Goal: Task Accomplishment & Management: Use online tool/utility

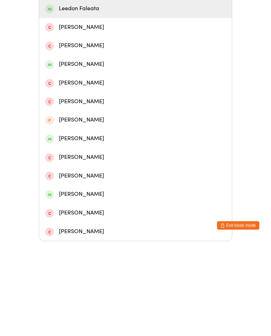
click at [143, 89] on input "Leedo" at bounding box center [135, 81] width 193 height 26
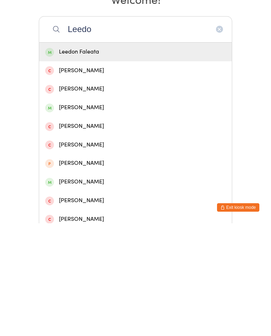
scroll to position [45, 0]
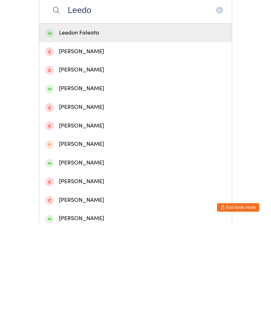
type input "Leedo"
click at [197, 141] on div "Leedon Faleata" at bounding box center [135, 146] width 180 height 10
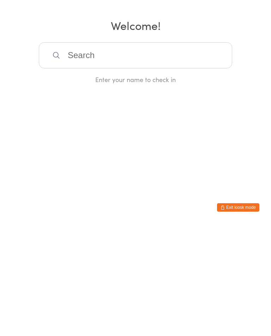
scroll to position [0, 0]
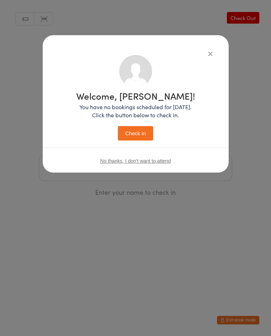
click at [136, 128] on button "Check in" at bounding box center [135, 133] width 35 height 14
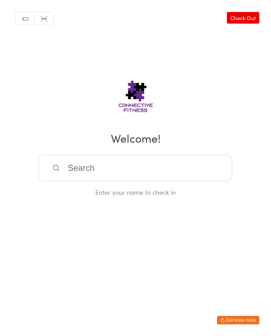
click at [176, 179] on input "search" at bounding box center [135, 168] width 193 height 26
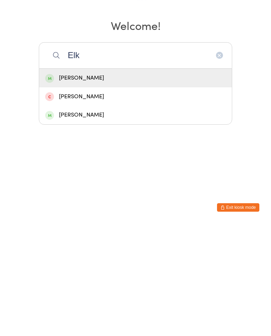
type input "Elk"
click at [142, 186] on div "[PERSON_NAME]" at bounding box center [135, 191] width 180 height 10
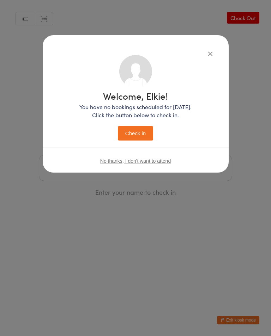
click at [137, 134] on button "Check in" at bounding box center [135, 133] width 35 height 14
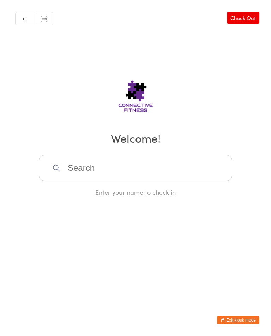
click at [191, 169] on input "search" at bounding box center [135, 168] width 193 height 26
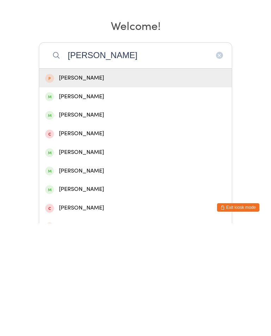
type input "[PERSON_NAME]"
click at [117, 205] on div "[PERSON_NAME]" at bounding box center [135, 210] width 180 height 10
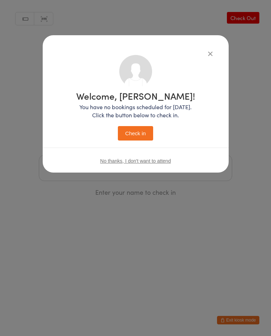
click at [134, 136] on button "Check in" at bounding box center [135, 133] width 35 height 14
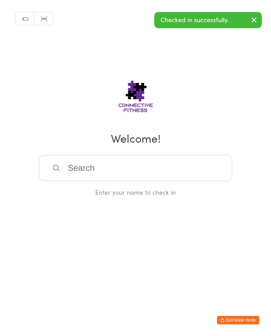
click at [201, 165] on input "search" at bounding box center [135, 168] width 193 height 26
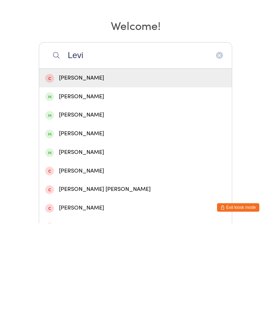
type input "Levi"
click at [110, 205] on div "[PERSON_NAME]" at bounding box center [135, 210] width 180 height 10
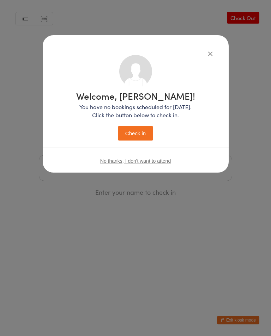
click at [139, 135] on button "Check in" at bounding box center [135, 133] width 35 height 14
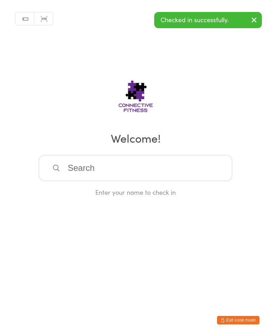
click at [171, 172] on input "search" at bounding box center [135, 168] width 193 height 26
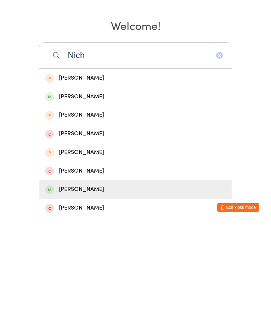
type input "Nich"
click at [158, 298] on div "[PERSON_NAME]" at bounding box center [135, 303] width 180 height 10
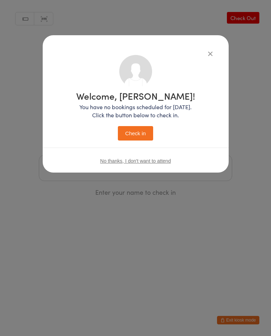
click at [147, 131] on button "Check in" at bounding box center [135, 133] width 35 height 14
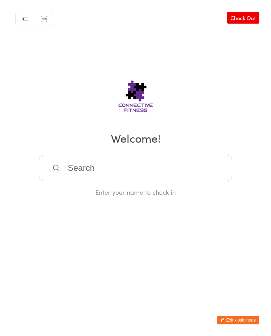
click at [247, 20] on link "Check Out" at bounding box center [243, 18] width 32 height 12
click at [161, 169] on input "search" at bounding box center [135, 168] width 193 height 26
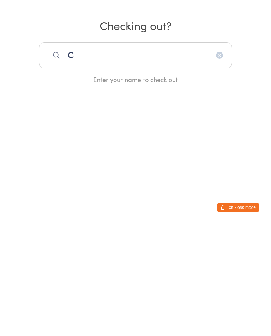
click at [133, 220] on html "You have now entered Kiosk Mode. Members will be able to check themselves in us…" at bounding box center [135, 168] width 271 height 336
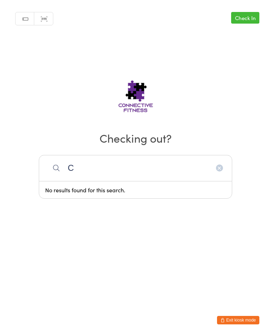
click at [157, 166] on input "C" at bounding box center [135, 168] width 193 height 26
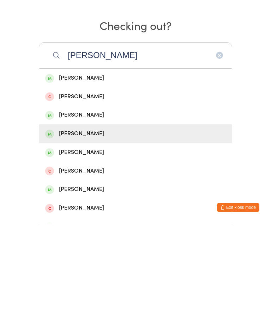
type input "[PERSON_NAME]"
click at [117, 242] on div "[PERSON_NAME]" at bounding box center [135, 247] width 180 height 10
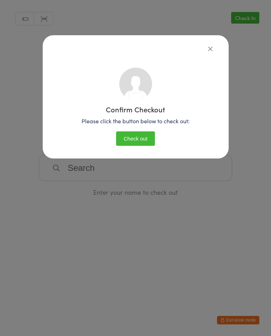
click at [135, 144] on button "Check out" at bounding box center [135, 138] width 39 height 14
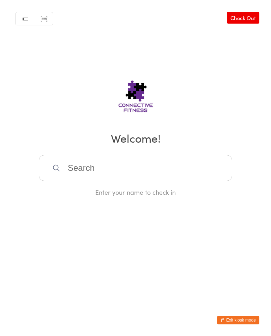
click at [126, 160] on input "search" at bounding box center [135, 168] width 193 height 26
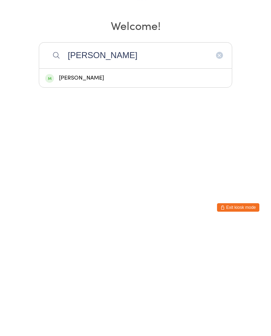
type input "[PERSON_NAME]"
click at [83, 186] on div "[PERSON_NAME]" at bounding box center [135, 191] width 180 height 10
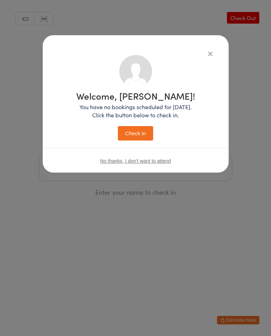
click at [142, 129] on button "Check in" at bounding box center [135, 133] width 35 height 14
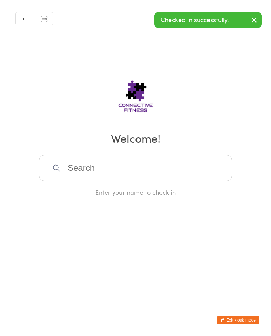
click at [117, 162] on input "search" at bounding box center [135, 168] width 193 height 26
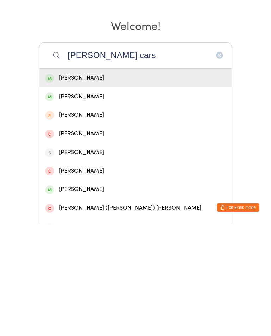
click at [148, 155] on input "[PERSON_NAME] cars" at bounding box center [135, 168] width 193 height 26
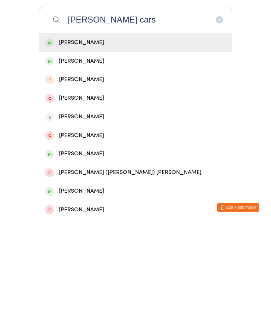
scroll to position [25, 0]
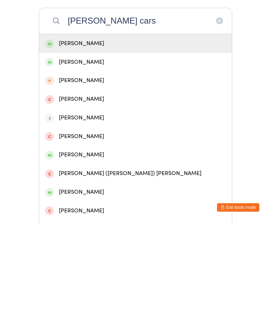
type input "[PERSON_NAME] cars"
click at [147, 189] on div "[PERSON_NAME]" at bounding box center [135, 194] width 180 height 10
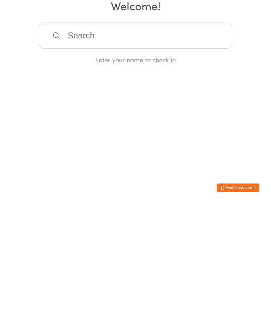
scroll to position [0, 0]
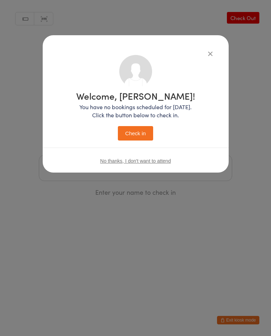
click at [214, 39] on div "Welcome, [PERSON_NAME]! You have no bookings scheduled for [DATE]. Click the bu…" at bounding box center [136, 103] width 186 height 137
click at [220, 36] on div "Welcome, [PERSON_NAME]! You have no bookings scheduled for [DATE]. Click the bu…" at bounding box center [136, 103] width 186 height 137
click at [207, 48] on div "Welcome, [PERSON_NAME]! You have no bookings scheduled for [DATE]. Click the bu…" at bounding box center [136, 103] width 186 height 137
click at [209, 55] on icon "button" at bounding box center [210, 54] width 8 height 8
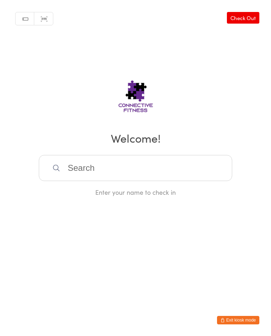
click at [208, 43] on div "Manual search Scanner input Check Out Welcome! Enter your name to check in" at bounding box center [135, 98] width 271 height 197
click at [134, 163] on input "search" at bounding box center [135, 168] width 193 height 26
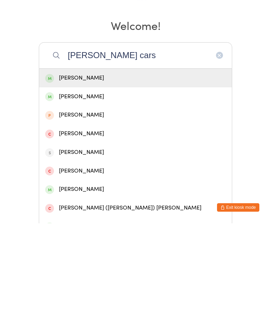
type input "[PERSON_NAME] cars"
click at [139, 182] on div "[PERSON_NAME]" at bounding box center [135, 191] width 192 height 19
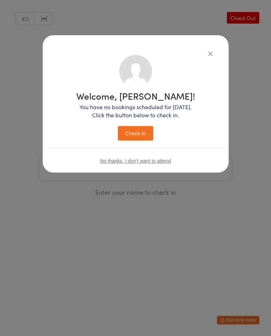
click at [141, 132] on button "Check in" at bounding box center [135, 133] width 35 height 14
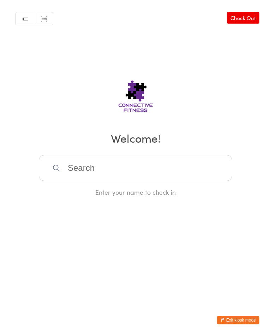
click at [251, 17] on link "Check Out" at bounding box center [243, 18] width 32 height 12
click at [106, 163] on input "search" at bounding box center [135, 168] width 193 height 26
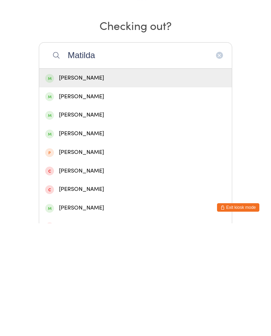
type input "Matilda"
click at [71, 205] on div "[PERSON_NAME]" at bounding box center [135, 210] width 180 height 10
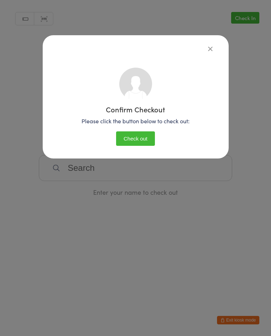
click at [131, 139] on button "Check out" at bounding box center [135, 138] width 39 height 14
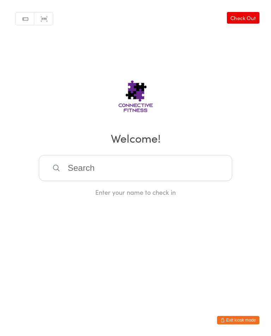
click at [81, 177] on input "search" at bounding box center [135, 168] width 193 height 26
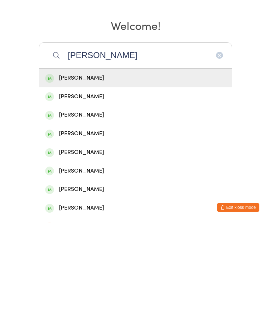
type input "[PERSON_NAME]"
click at [63, 186] on div "[PERSON_NAME]" at bounding box center [135, 191] width 180 height 10
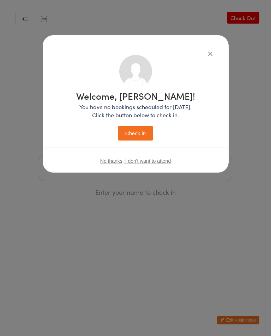
click at [135, 138] on button "Check in" at bounding box center [135, 133] width 35 height 14
